Goal: Navigation & Orientation: Understand site structure

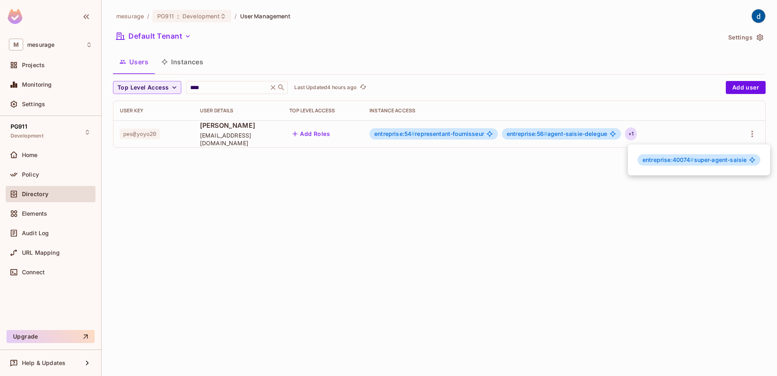
click at [436, 205] on div at bounding box center [388, 188] width 777 height 376
click at [184, 63] on button "Instances" at bounding box center [182, 62] width 55 height 20
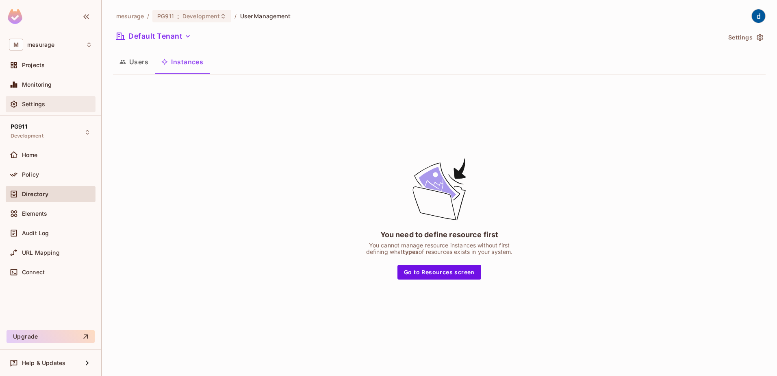
click at [42, 101] on span "Settings" at bounding box center [33, 104] width 23 height 7
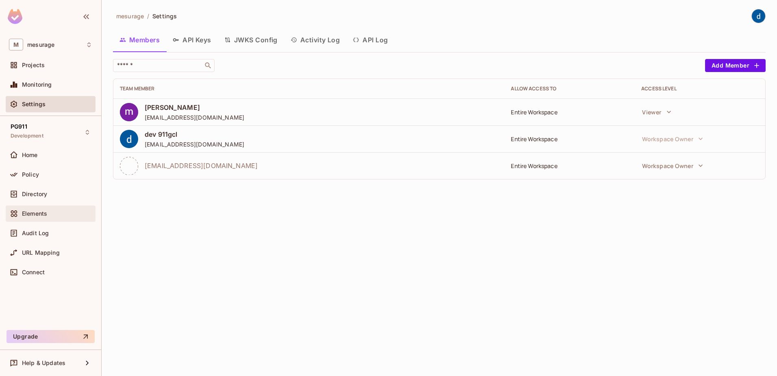
click at [40, 210] on span "Elements" at bounding box center [34, 213] width 25 height 7
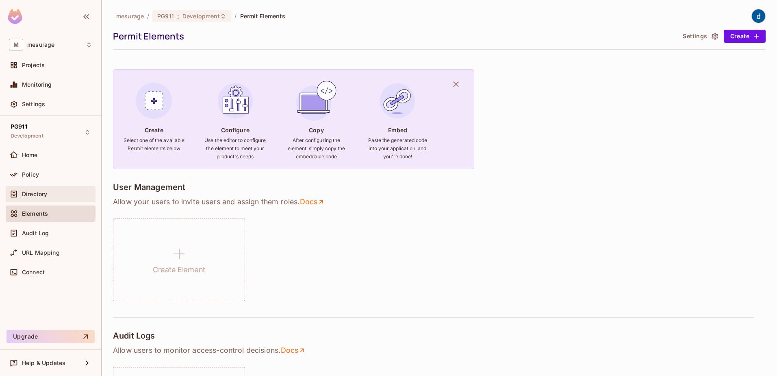
click at [36, 191] on span "Directory" at bounding box center [34, 194] width 25 height 7
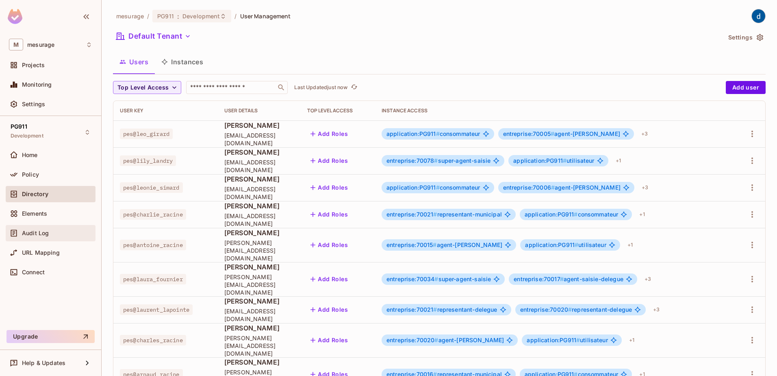
click at [34, 229] on div "Audit Log" at bounding box center [50, 233] width 83 height 10
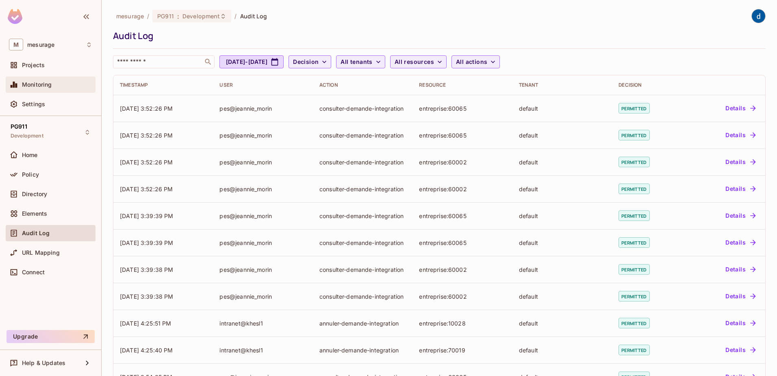
click at [45, 83] on span "Monitoring" at bounding box center [37, 84] width 30 height 7
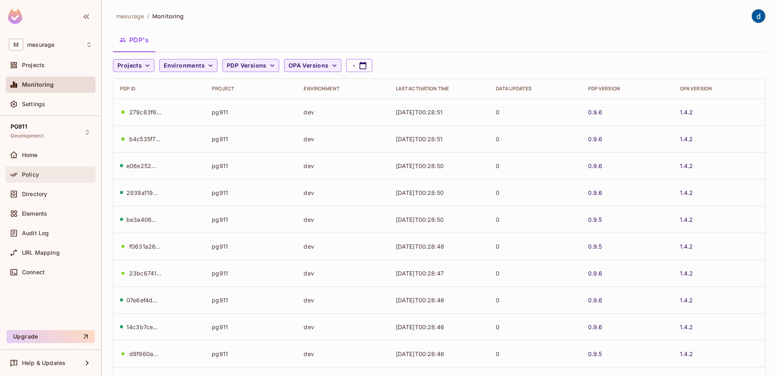
click at [39, 172] on div "Policy" at bounding box center [57, 174] width 70 height 7
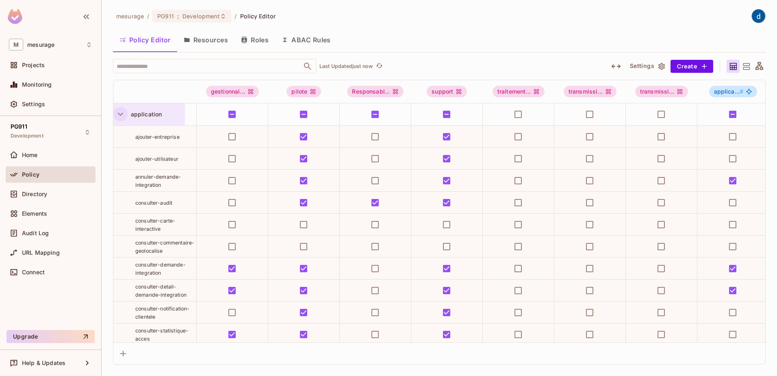
click at [121, 113] on icon "button" at bounding box center [120, 114] width 11 height 11
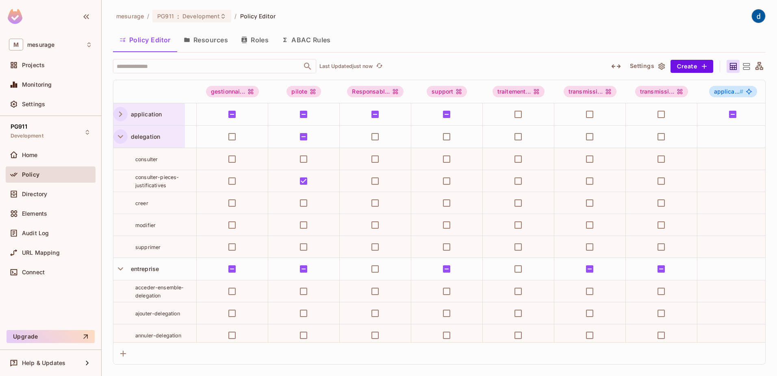
click at [124, 135] on icon "button" at bounding box center [120, 136] width 11 height 11
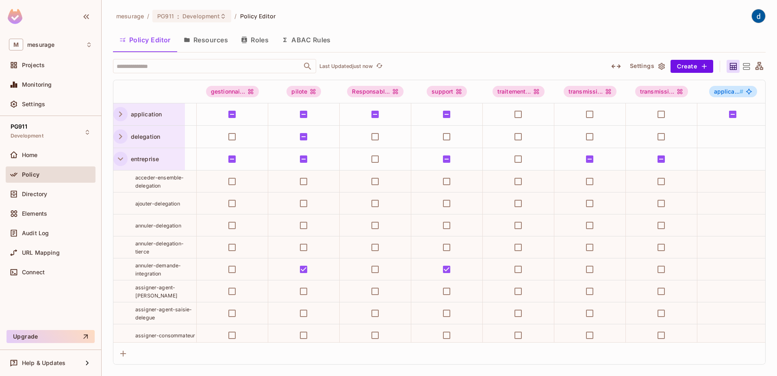
click at [122, 159] on icon "button" at bounding box center [120, 158] width 5 height 3
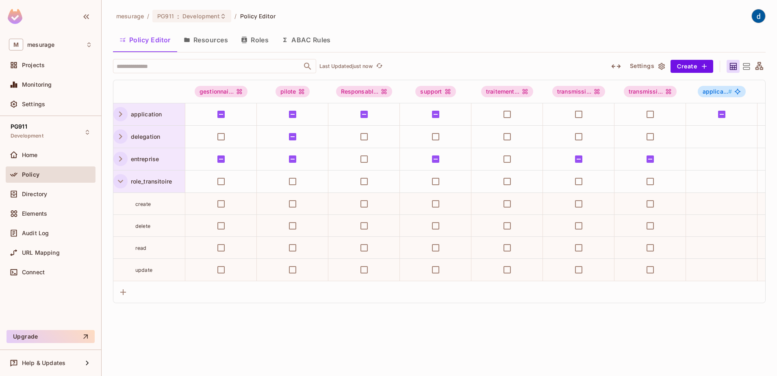
click at [118, 185] on icon "button" at bounding box center [120, 181] width 11 height 11
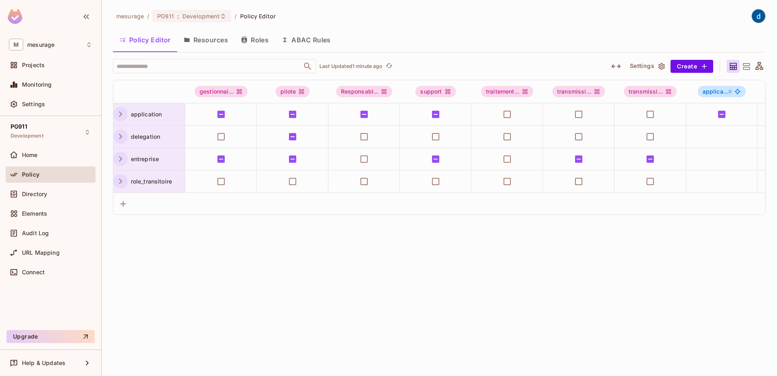
click at [209, 45] on button "Resources" at bounding box center [205, 40] width 57 height 20
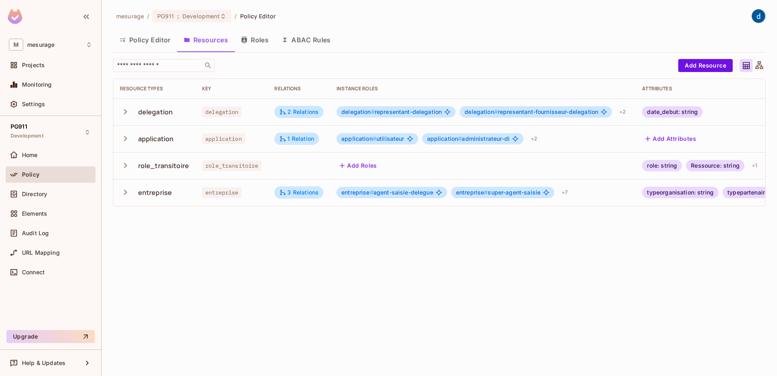
click at [392, 296] on div "mesurage / PG911 : Development / Policy Editor Policy Editor Resources Roles AB…" at bounding box center [440, 188] width 676 height 376
